Goal: Obtain resource: Obtain resource

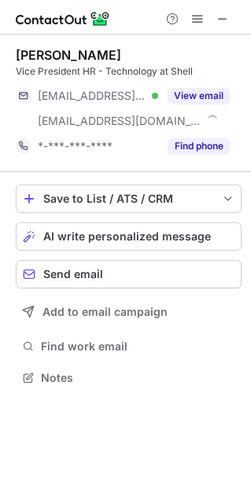
scroll to position [366, 251]
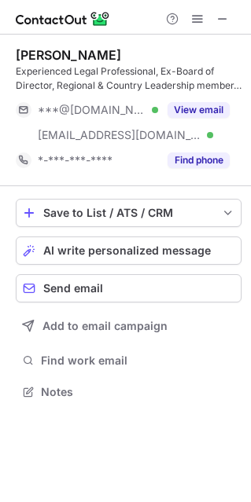
scroll to position [380, 251]
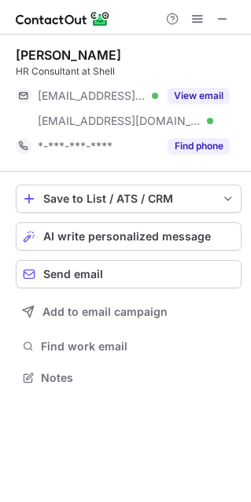
scroll to position [366, 251]
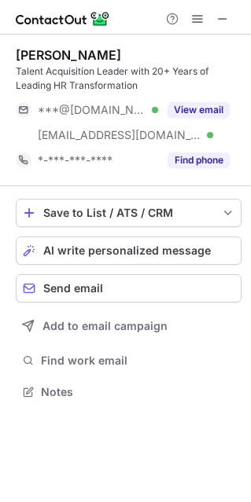
scroll to position [380, 251]
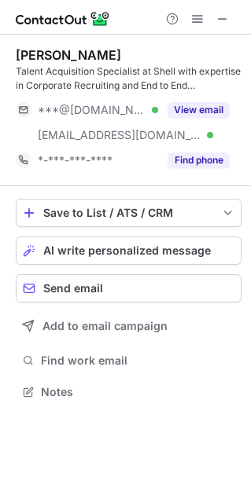
scroll to position [380, 251]
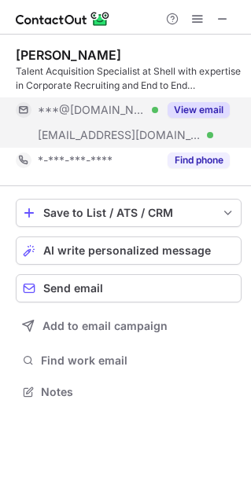
click at [213, 105] on button "View email" at bounding box center [198, 110] width 62 height 16
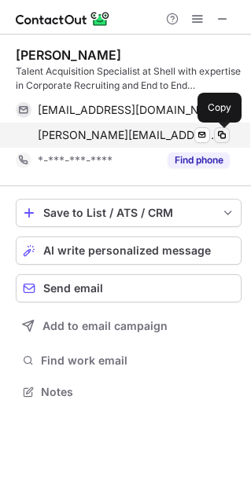
click at [222, 138] on span at bounding box center [221, 135] width 13 height 13
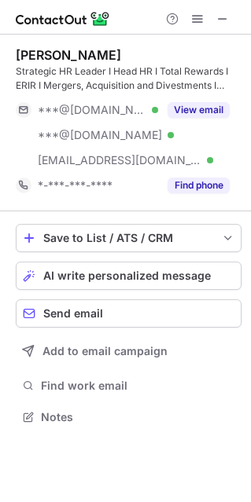
scroll to position [406, 251]
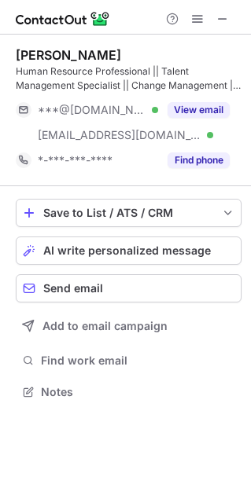
scroll to position [380, 251]
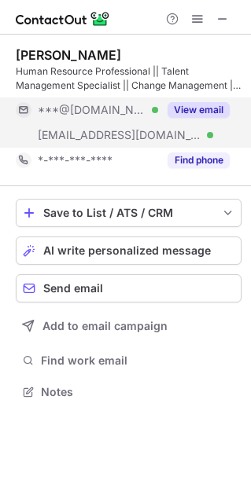
click at [215, 106] on button "View email" at bounding box center [198, 110] width 62 height 16
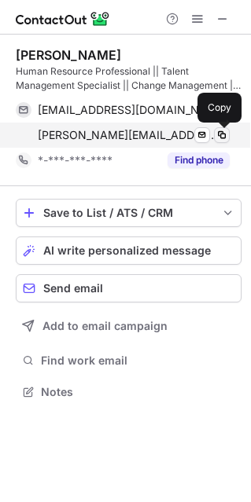
click at [219, 129] on span at bounding box center [221, 135] width 13 height 13
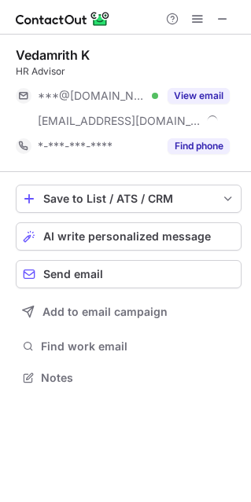
scroll to position [366, 251]
click at [226, 20] on span at bounding box center [222, 19] width 13 height 13
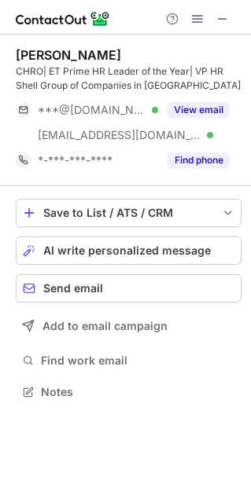
scroll to position [380, 251]
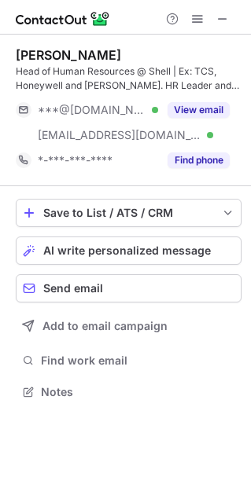
scroll to position [380, 251]
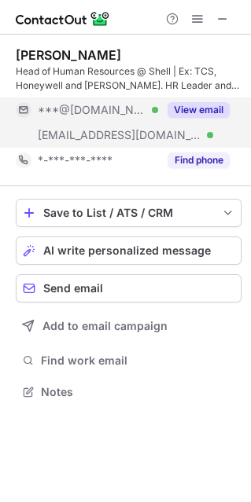
click at [205, 114] on button "View email" at bounding box center [198, 110] width 62 height 16
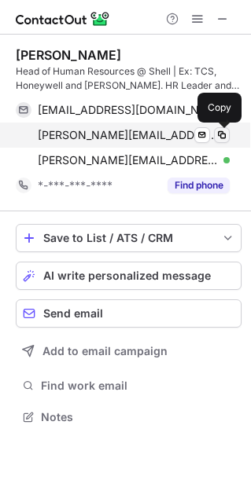
click at [225, 140] on span at bounding box center [221, 135] width 13 height 13
